Goal: Information Seeking & Learning: Learn about a topic

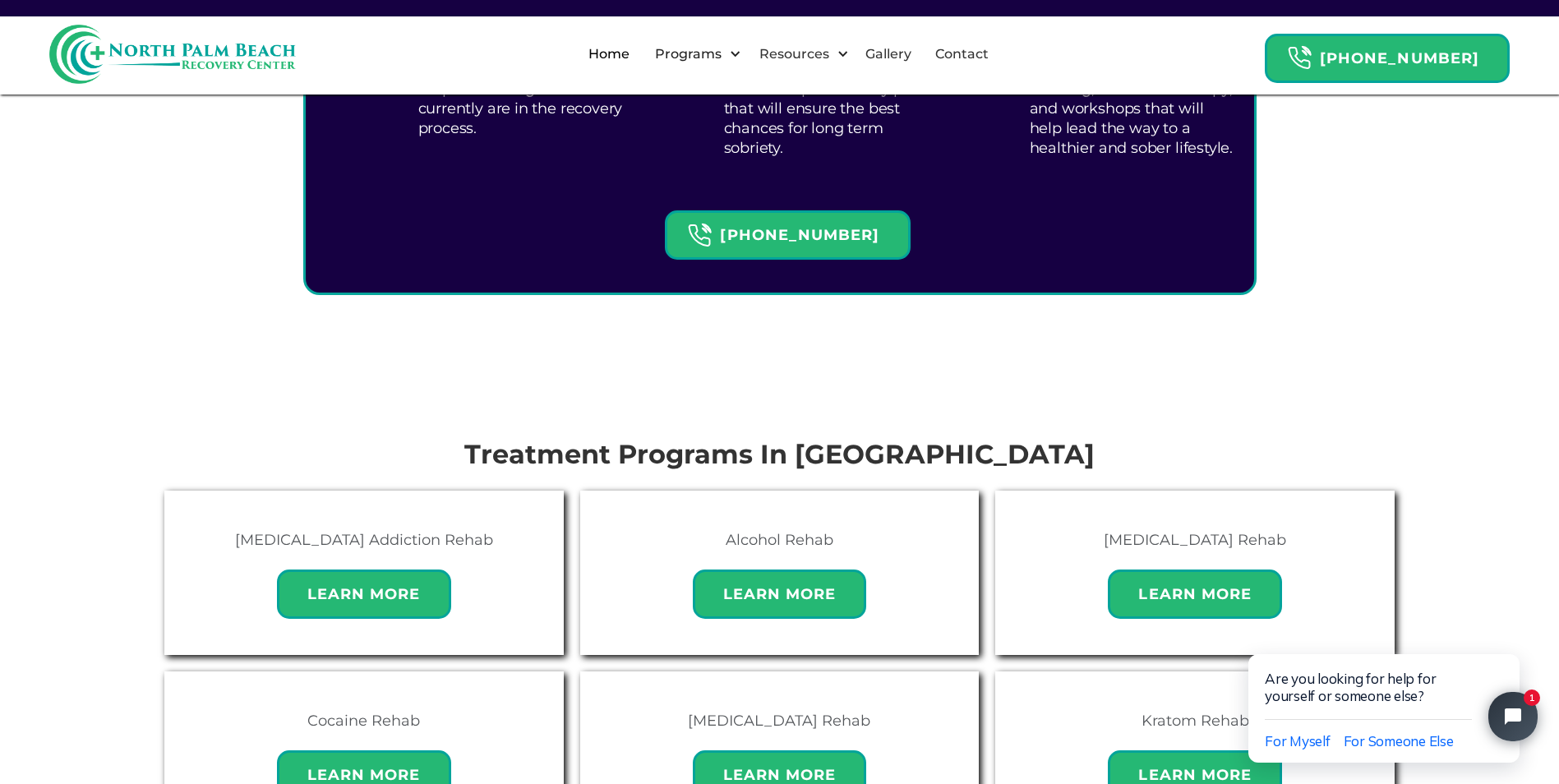
scroll to position [340, 0]
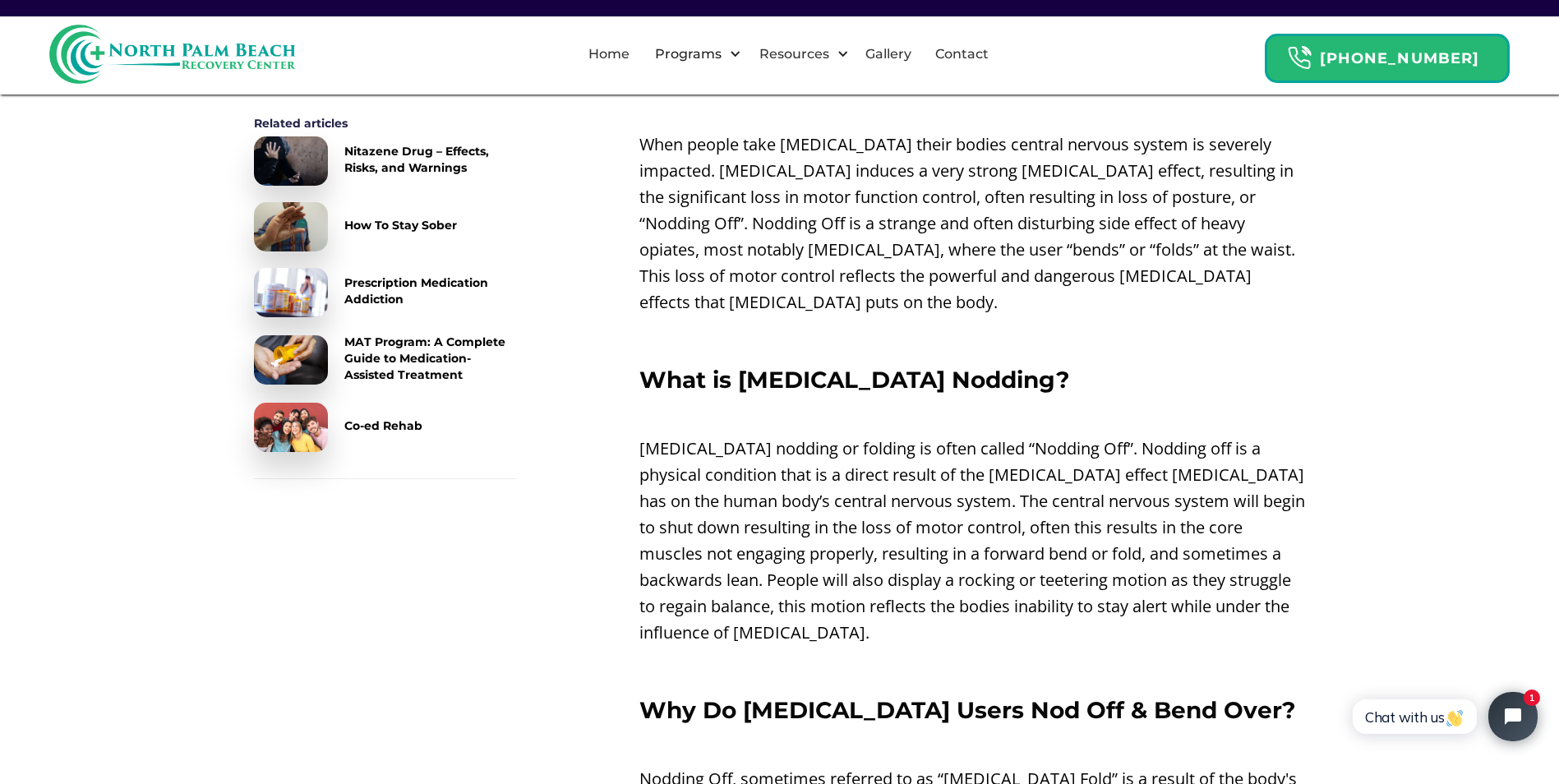
scroll to position [657, 0]
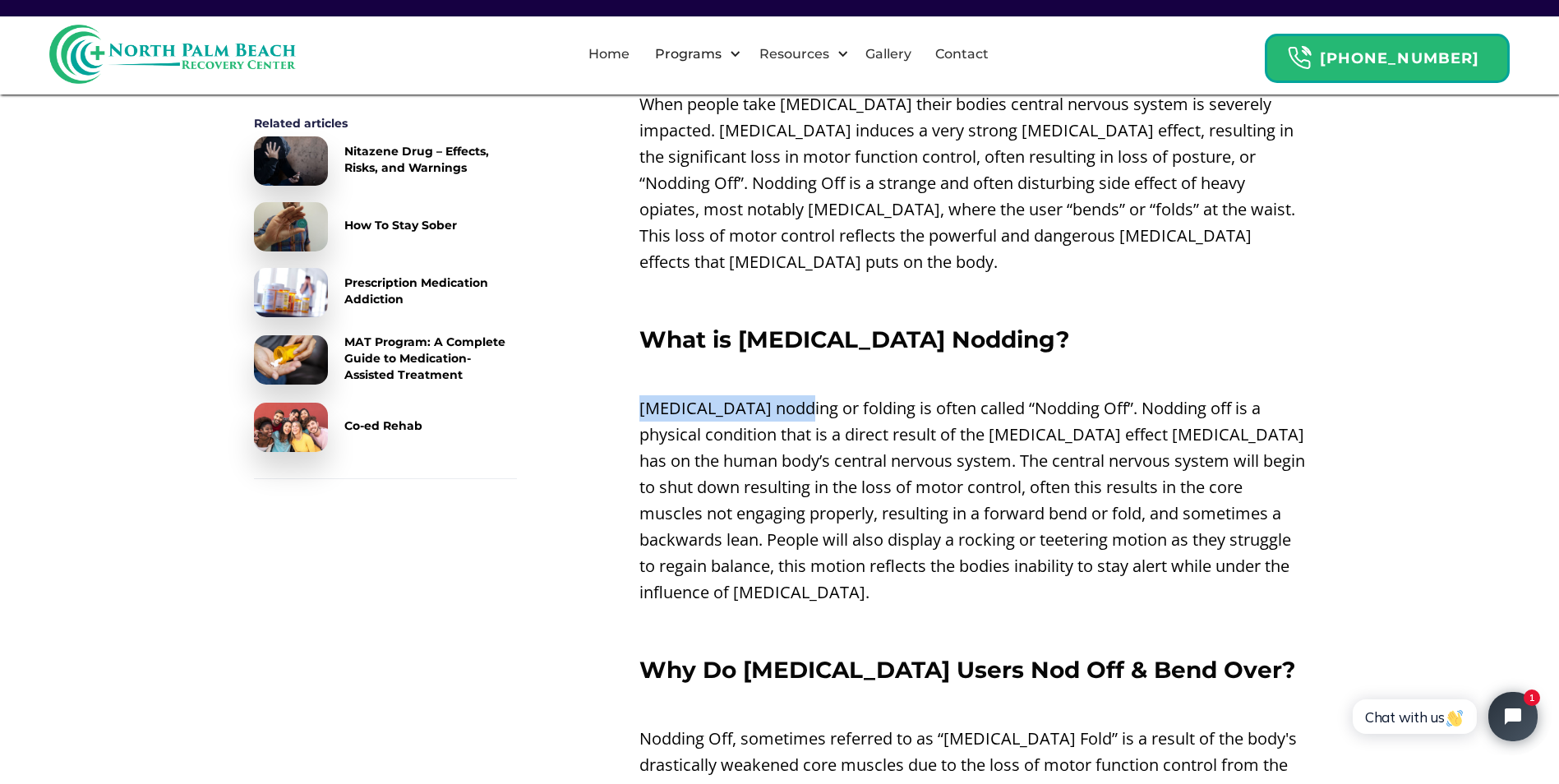
drag, startPoint x: 628, startPoint y: 382, endPoint x: 789, endPoint y: 394, distance: 161.4
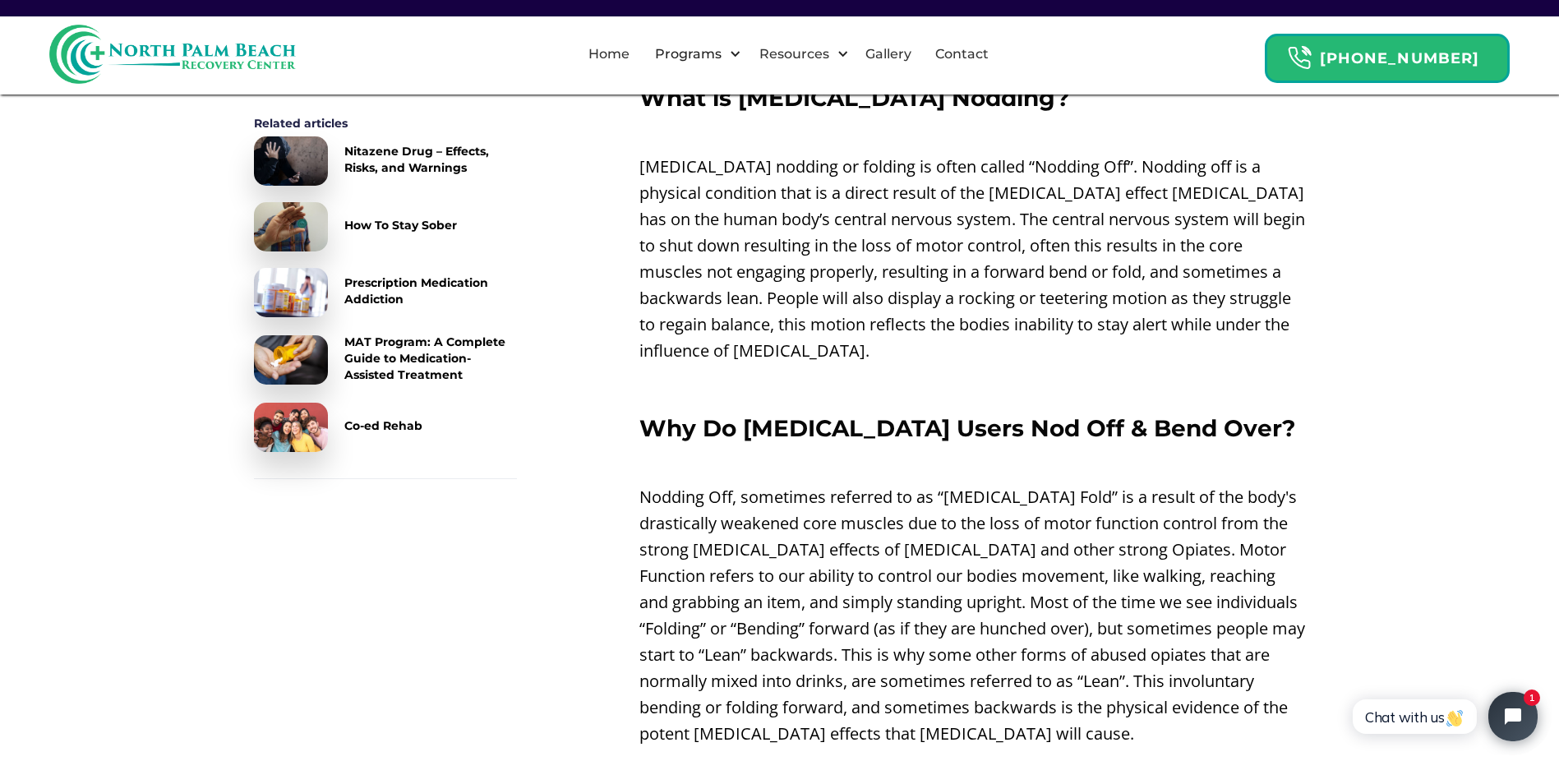
scroll to position [1068, 0]
